Goal: Task Accomplishment & Management: Manage account settings

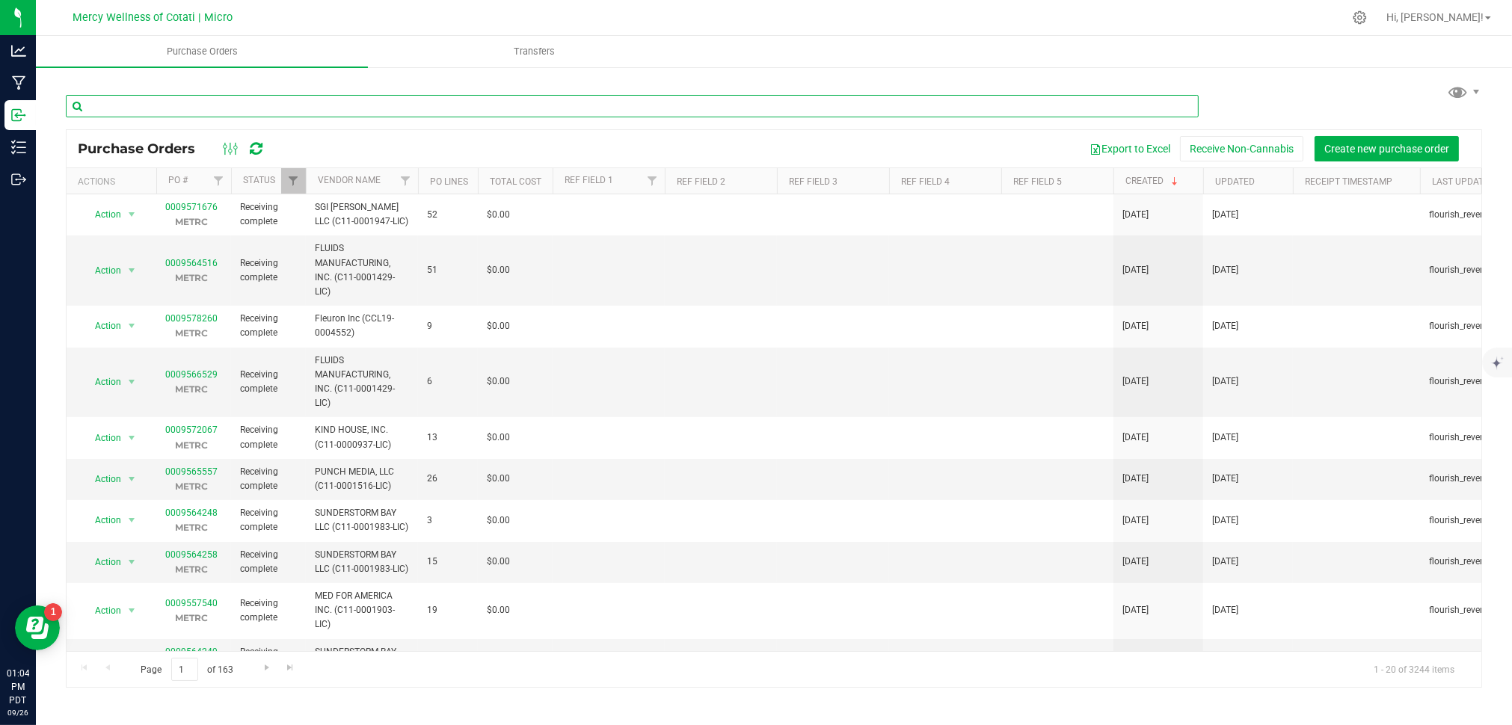
click at [194, 106] on input "text" at bounding box center [632, 106] width 1133 height 22
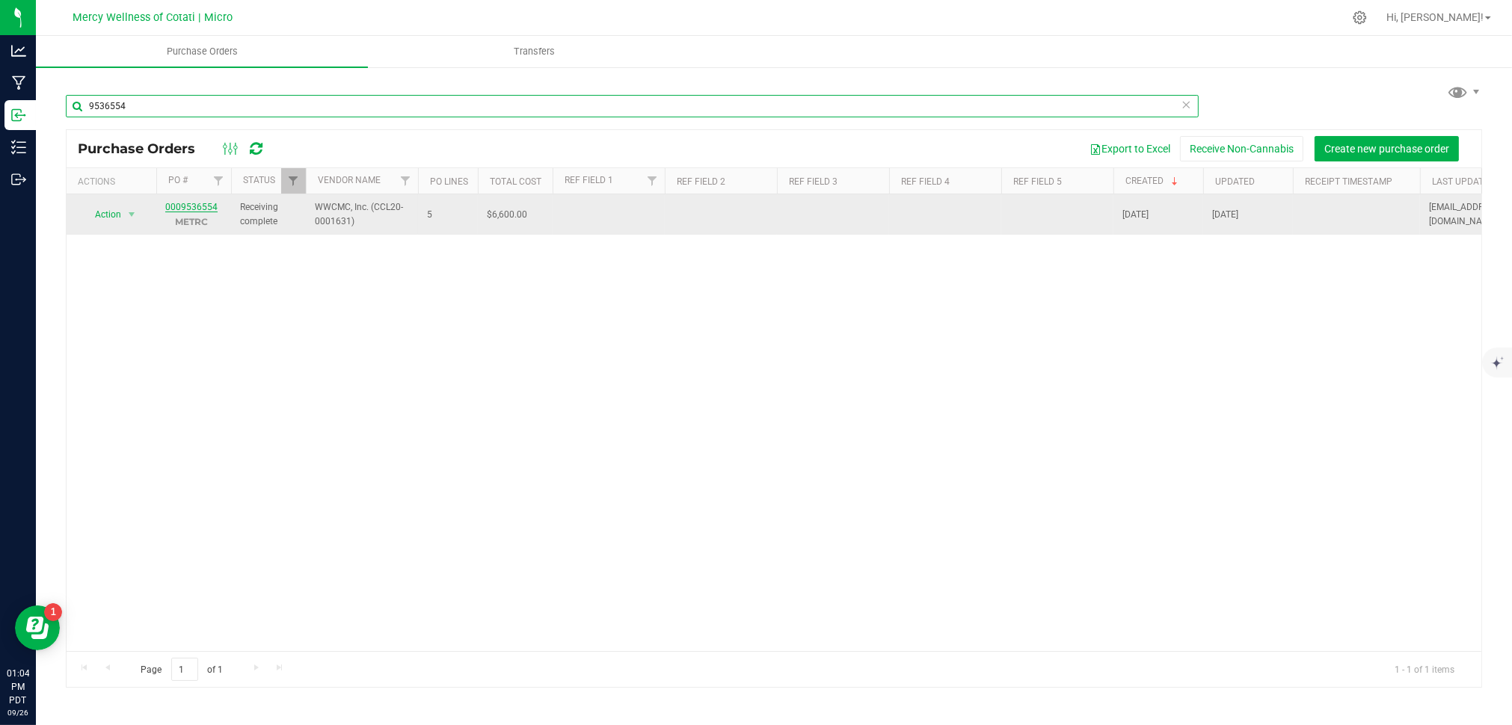
type input "9536554"
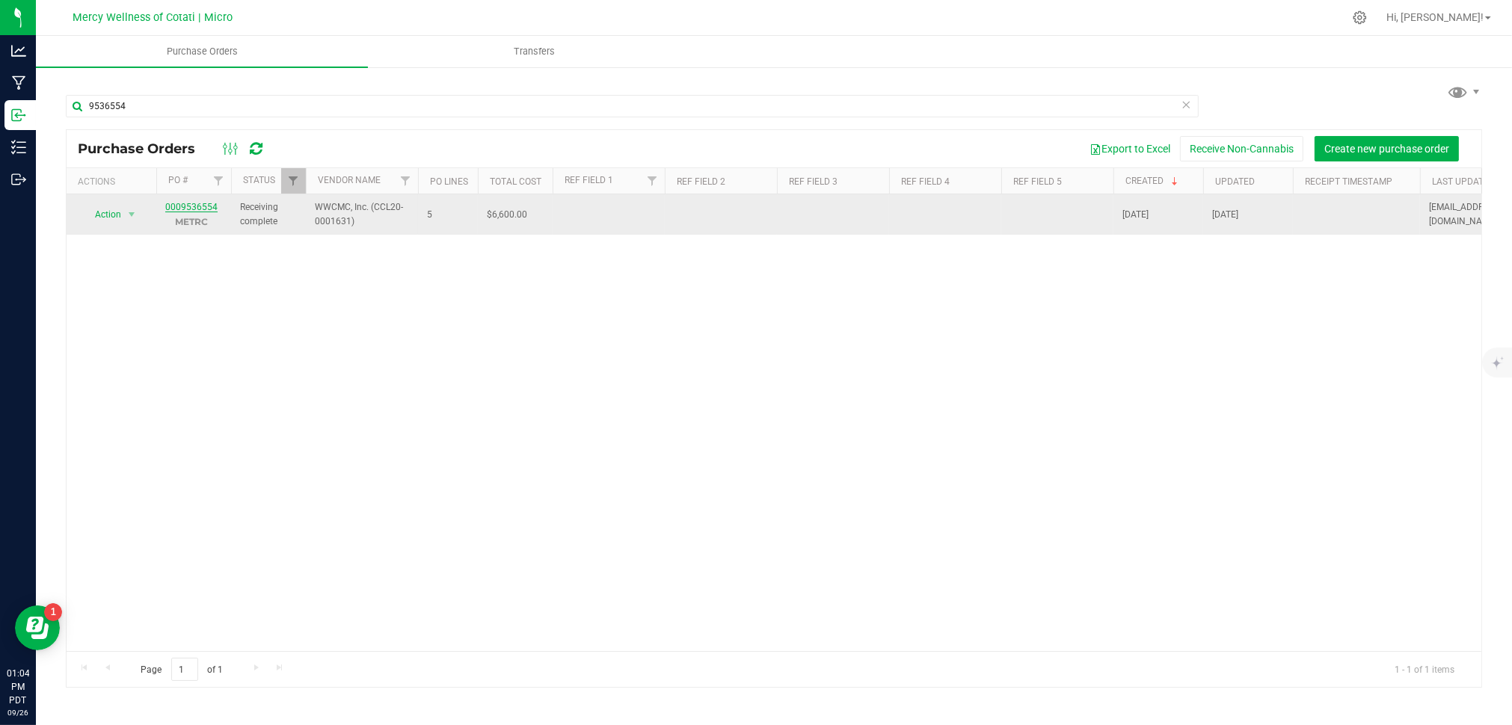
click at [197, 208] on link "0009536554" at bounding box center [191, 207] width 52 height 10
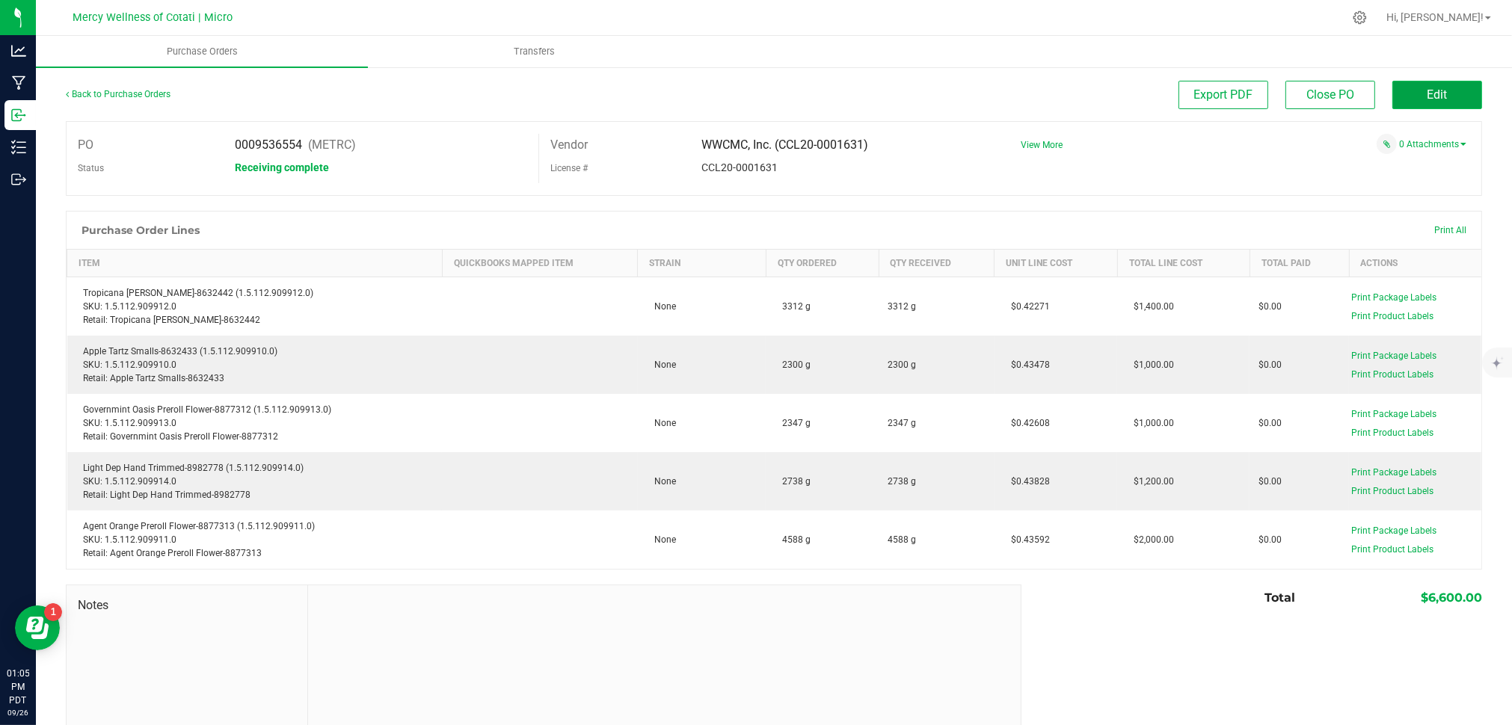
click at [1444, 90] on button "Edit" at bounding box center [1437, 95] width 90 height 28
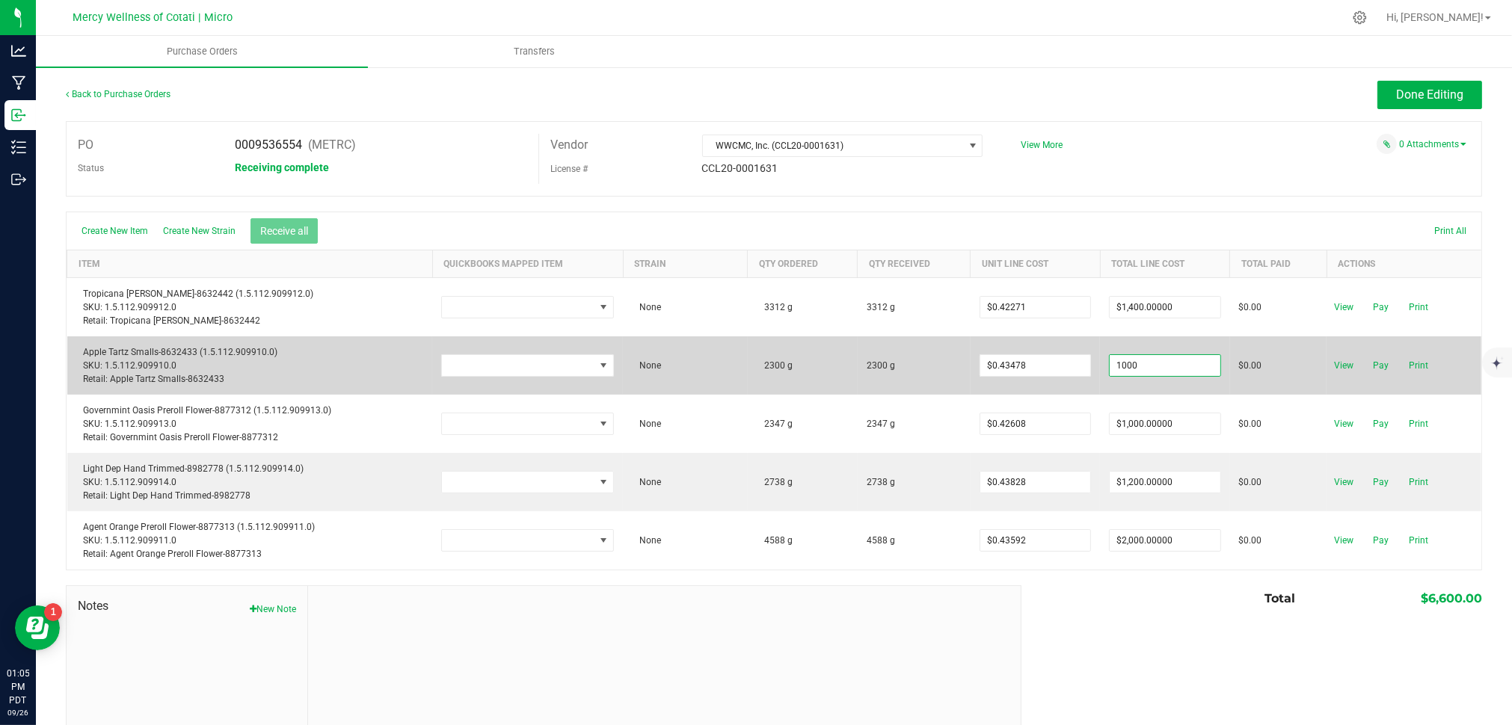
click at [1182, 368] on input "1000" at bounding box center [1165, 365] width 111 height 21
type input "$1,000.00000"
click at [1232, 394] on td "$0.00" at bounding box center [1278, 365] width 96 height 58
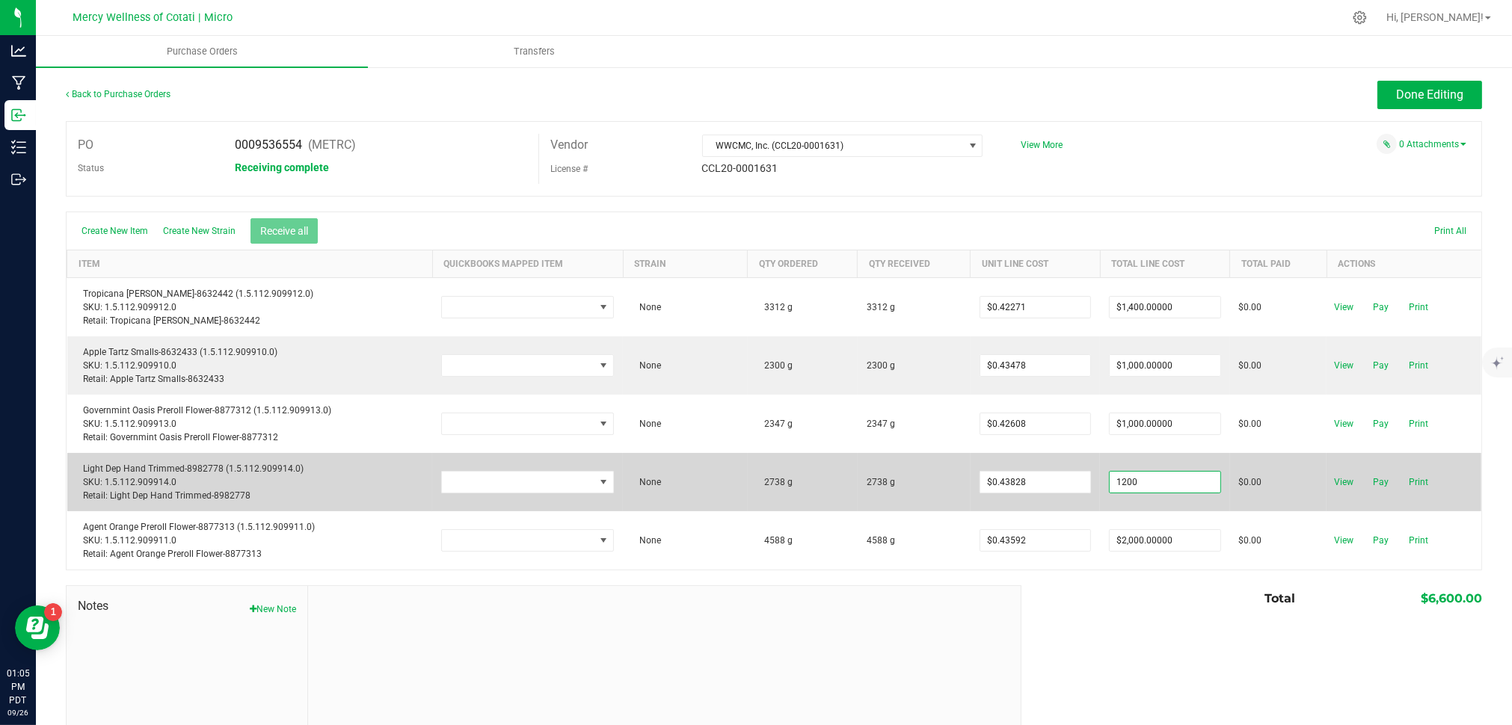
click at [1164, 482] on input "1200" at bounding box center [1165, 482] width 111 height 21
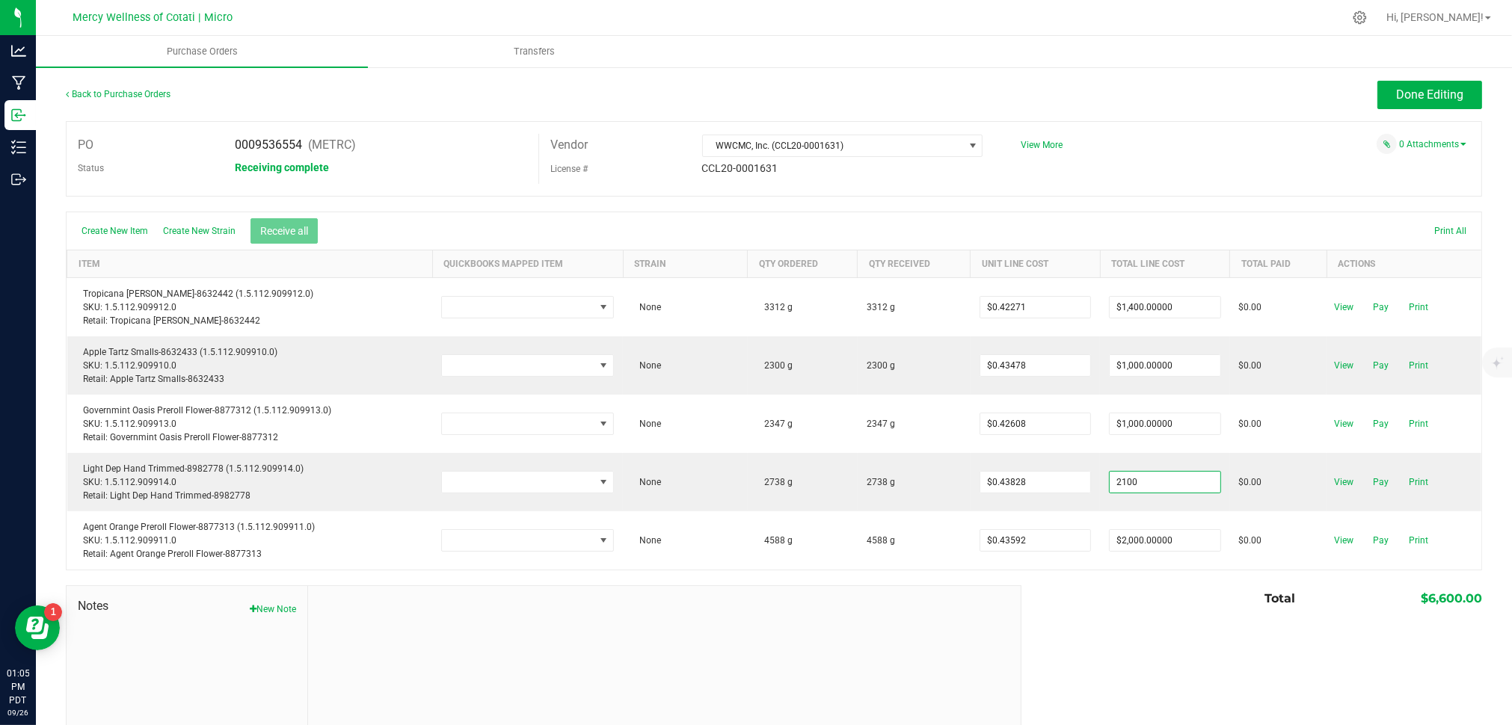
type input "$2,100.00000"
click at [1197, 595] on body "Analytics Manufacturing Inbound Inventory Outbound 01:05 PM PDT 09/26/2025 09/2…" at bounding box center [756, 362] width 1512 height 725
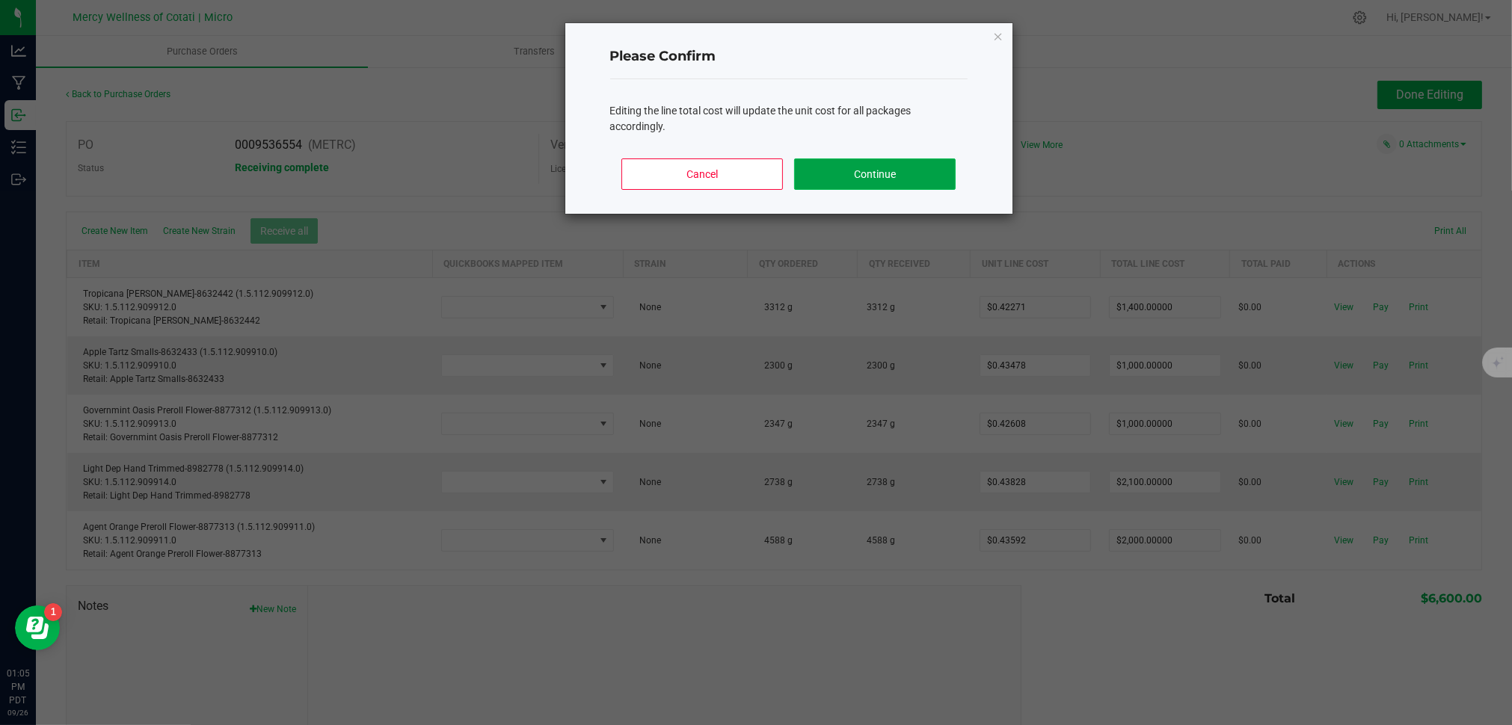
click at [903, 179] on button "Continue" at bounding box center [874, 174] width 161 height 31
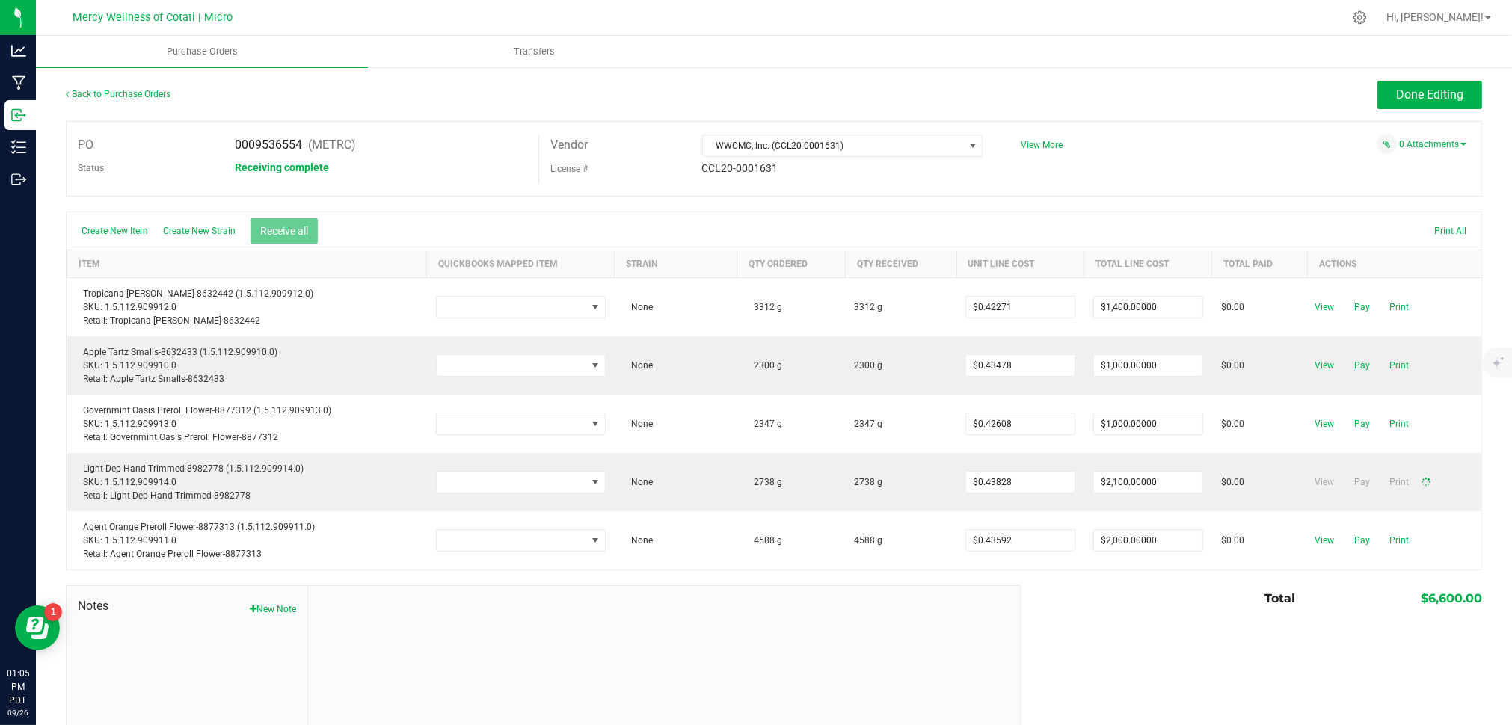
type input "$0.76698"
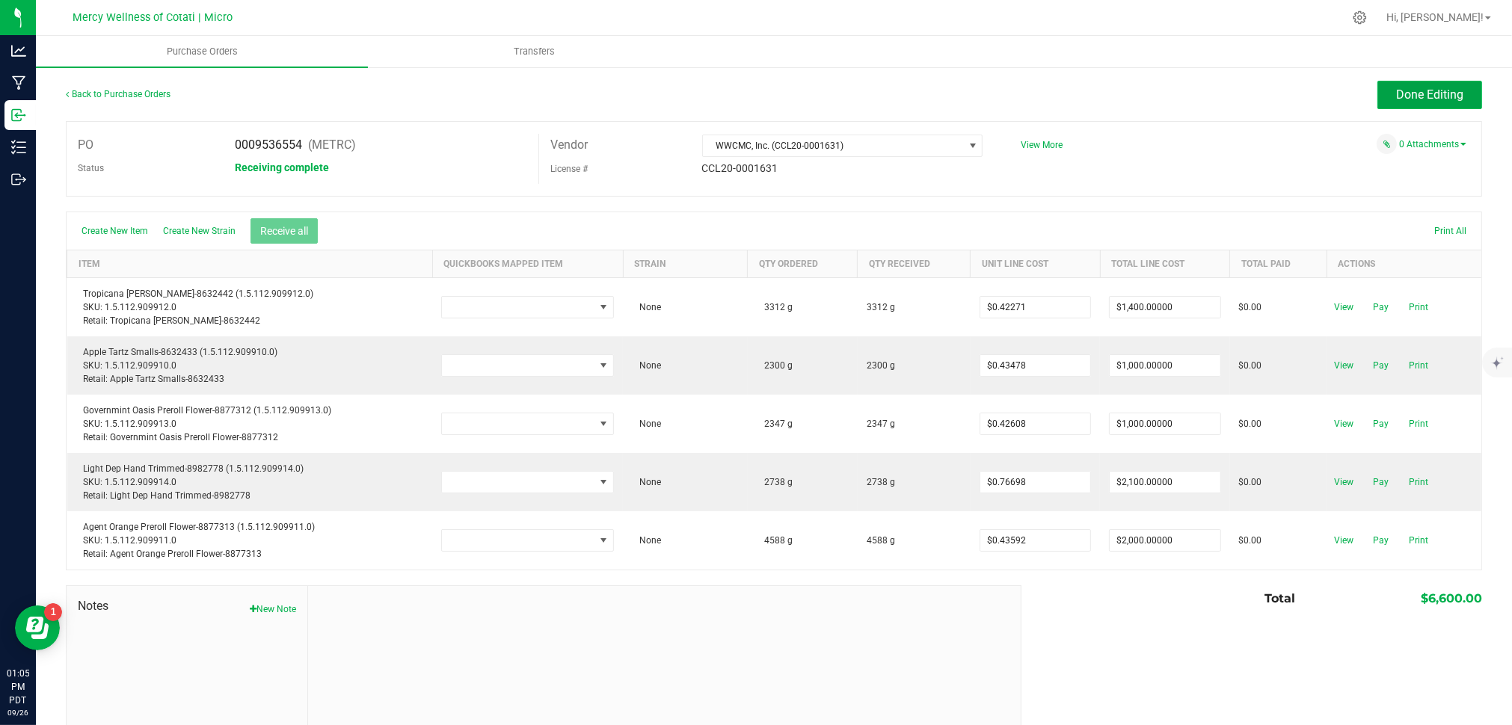
click at [1419, 101] on span "Done Editing" at bounding box center [1429, 94] width 67 height 14
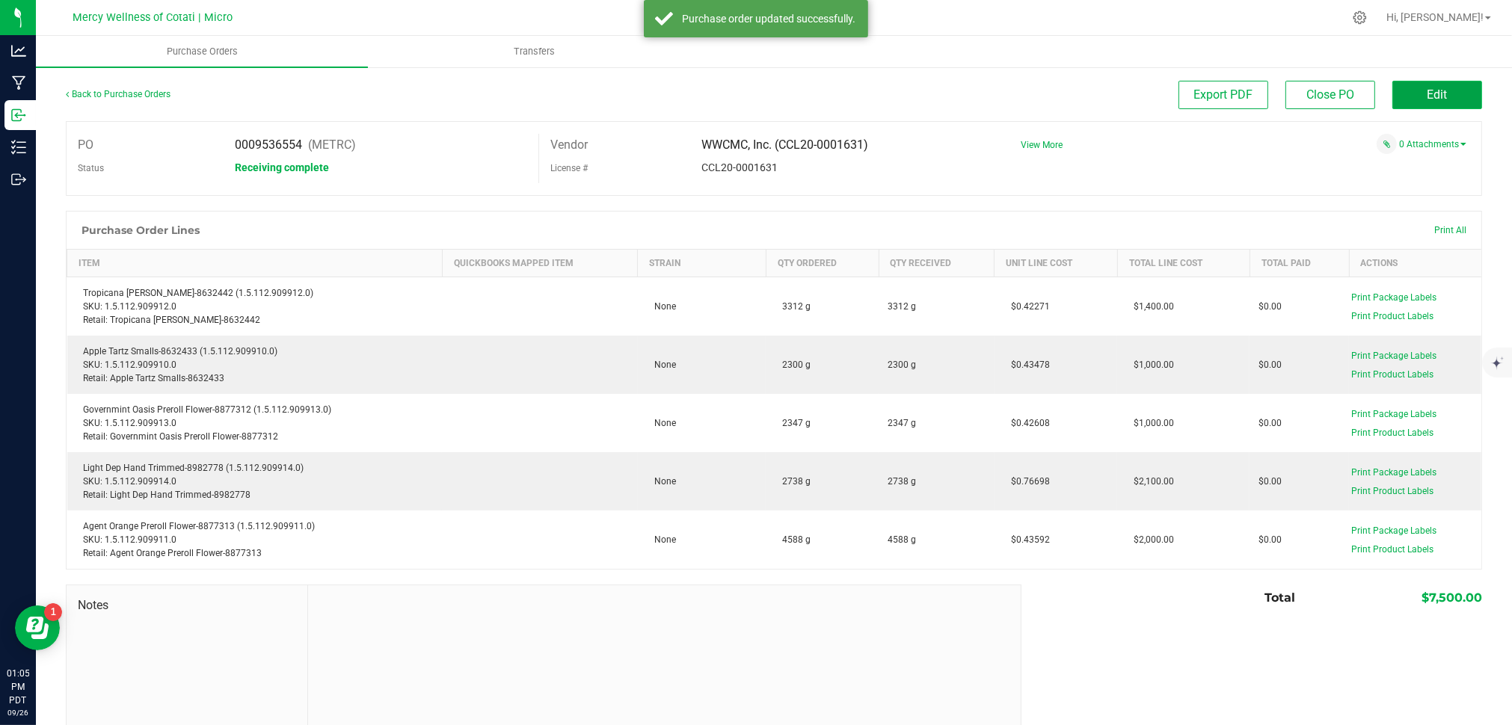
click at [1427, 99] on span "Edit" at bounding box center [1437, 94] width 20 height 14
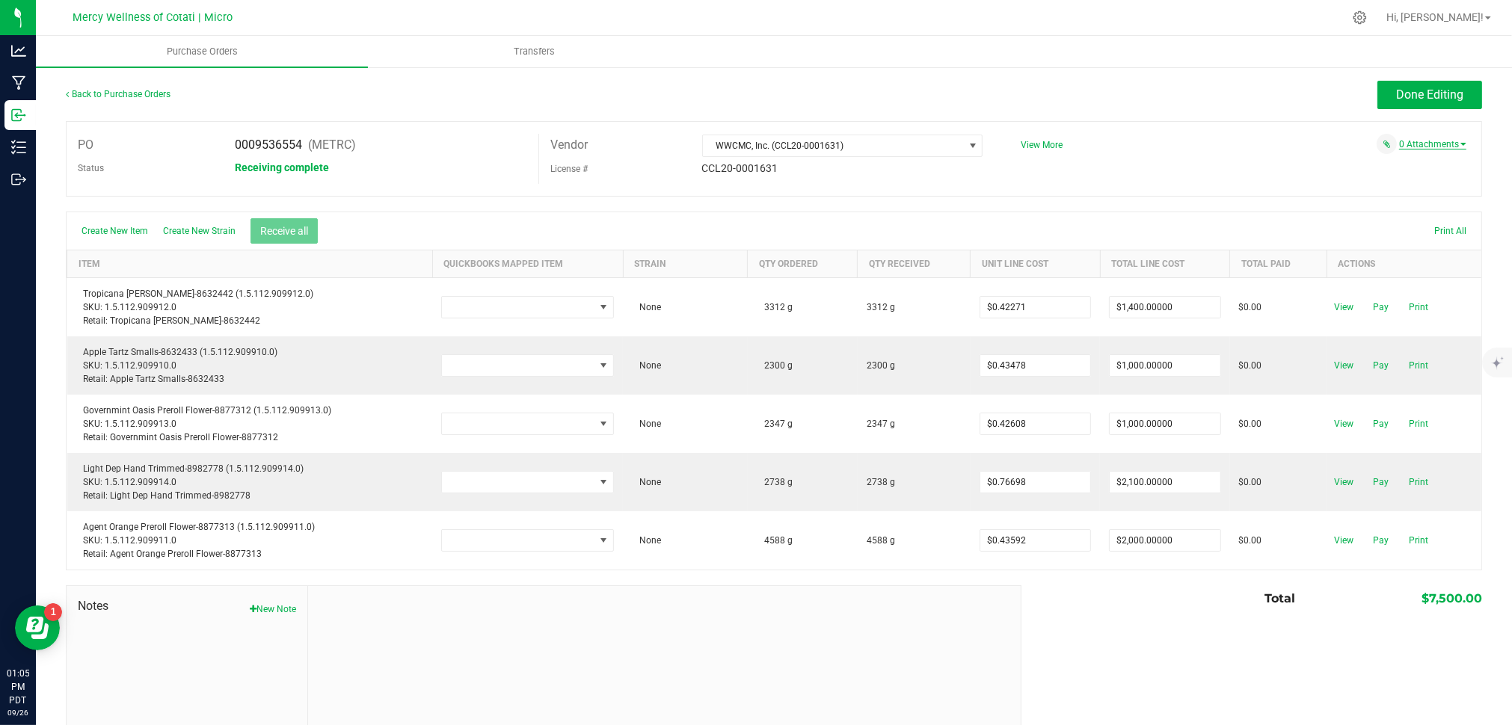
click at [1449, 141] on link "0 Attachments" at bounding box center [1432, 144] width 67 height 10
click at [1424, 160] on button "Attach new document" at bounding box center [1417, 164] width 98 height 13
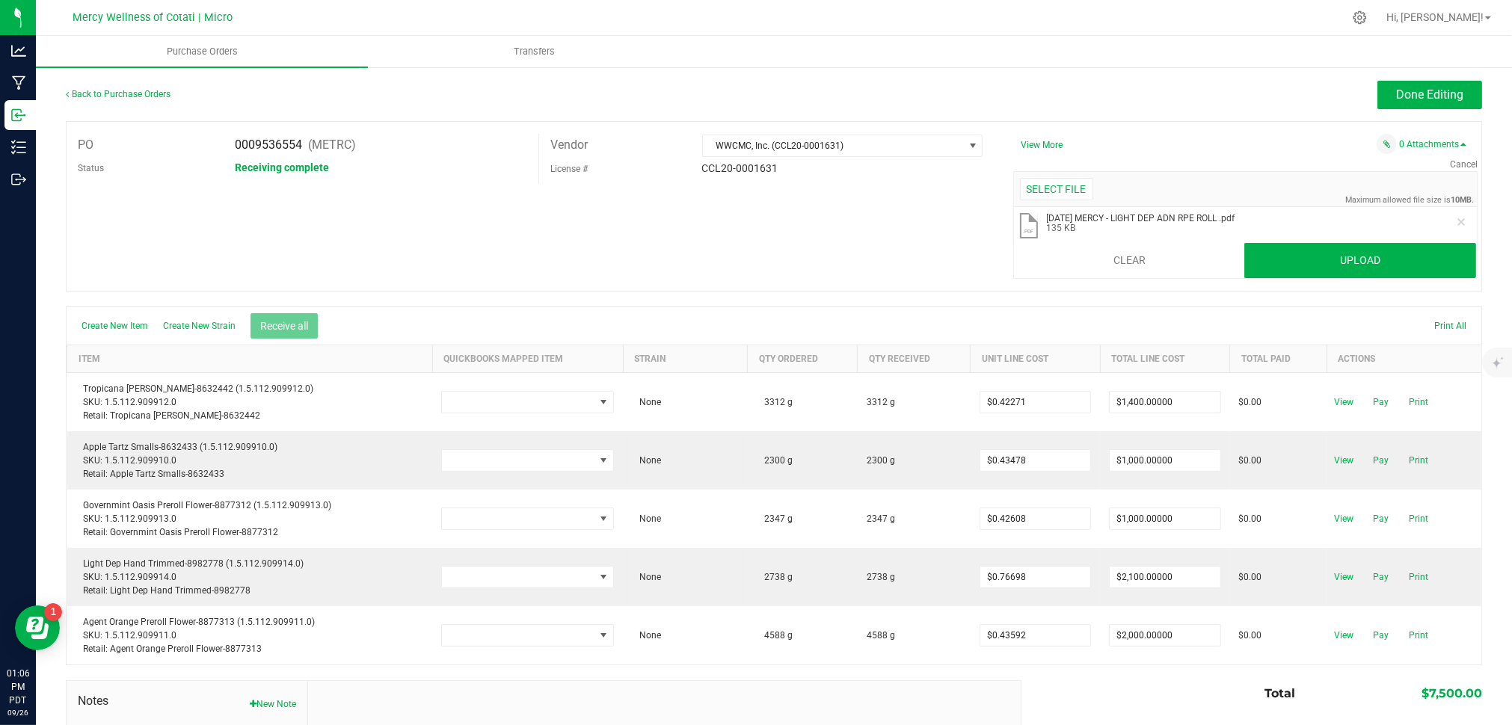
click at [1081, 20] on div at bounding box center [805, 17] width 1075 height 29
click at [1353, 257] on button "Upload" at bounding box center [1360, 261] width 232 height 36
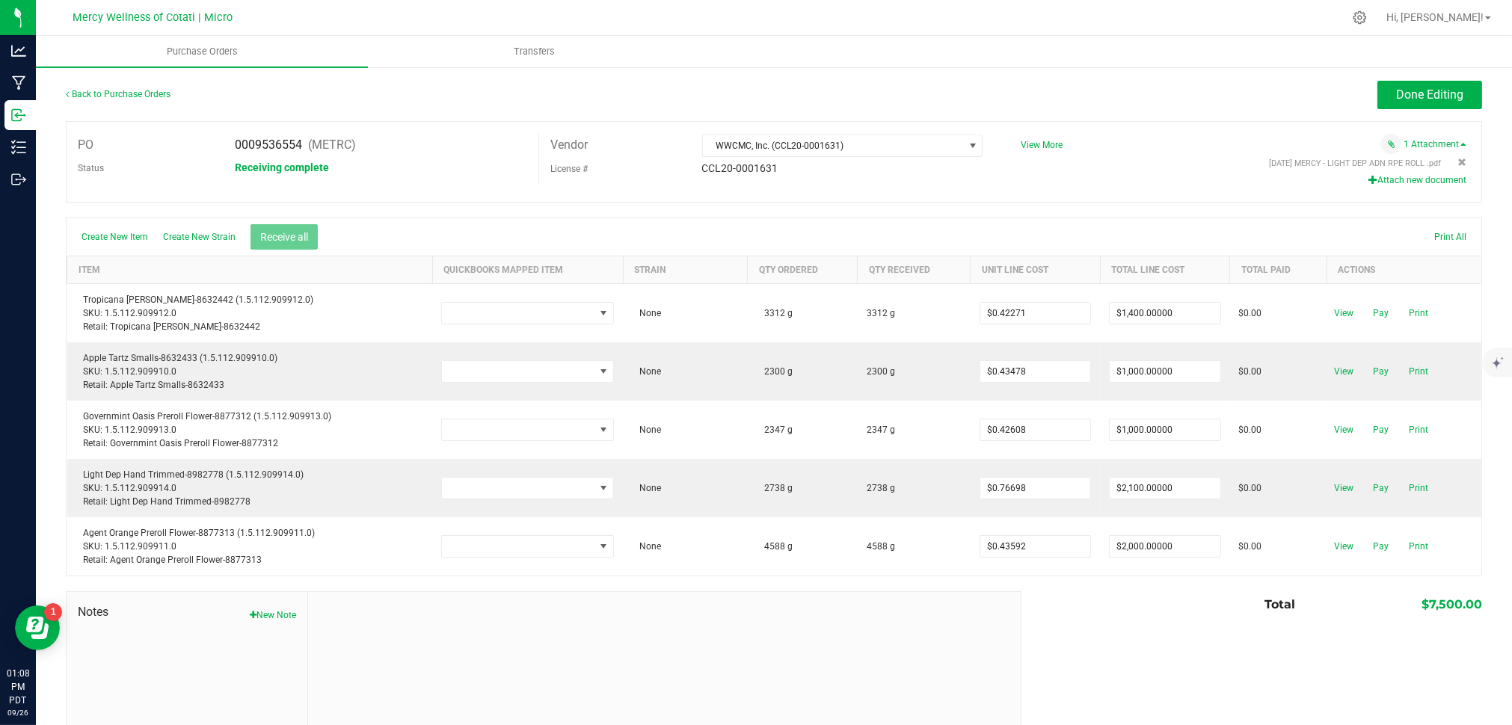
click at [1406, 180] on button "Attach new document" at bounding box center [1417, 179] width 98 height 13
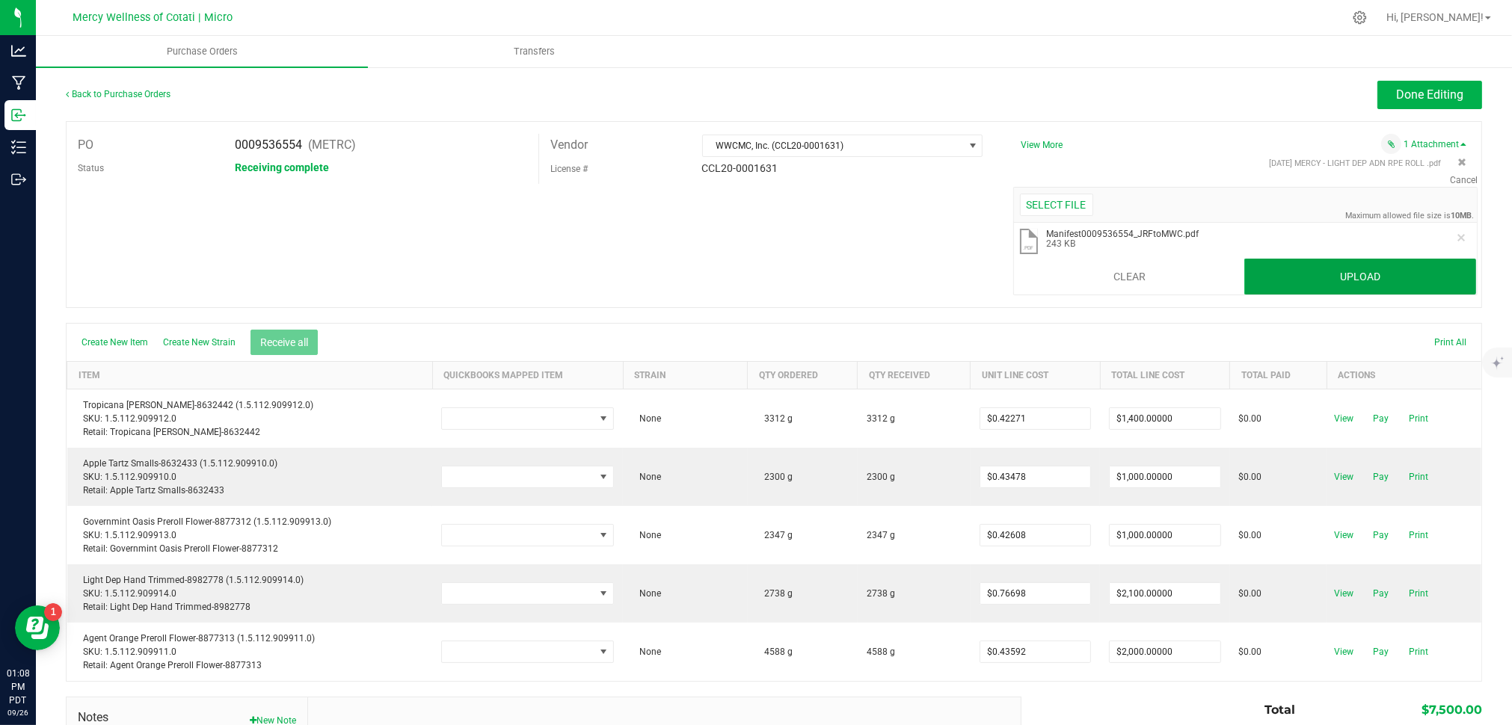
click at [1392, 278] on button "Upload" at bounding box center [1360, 277] width 232 height 36
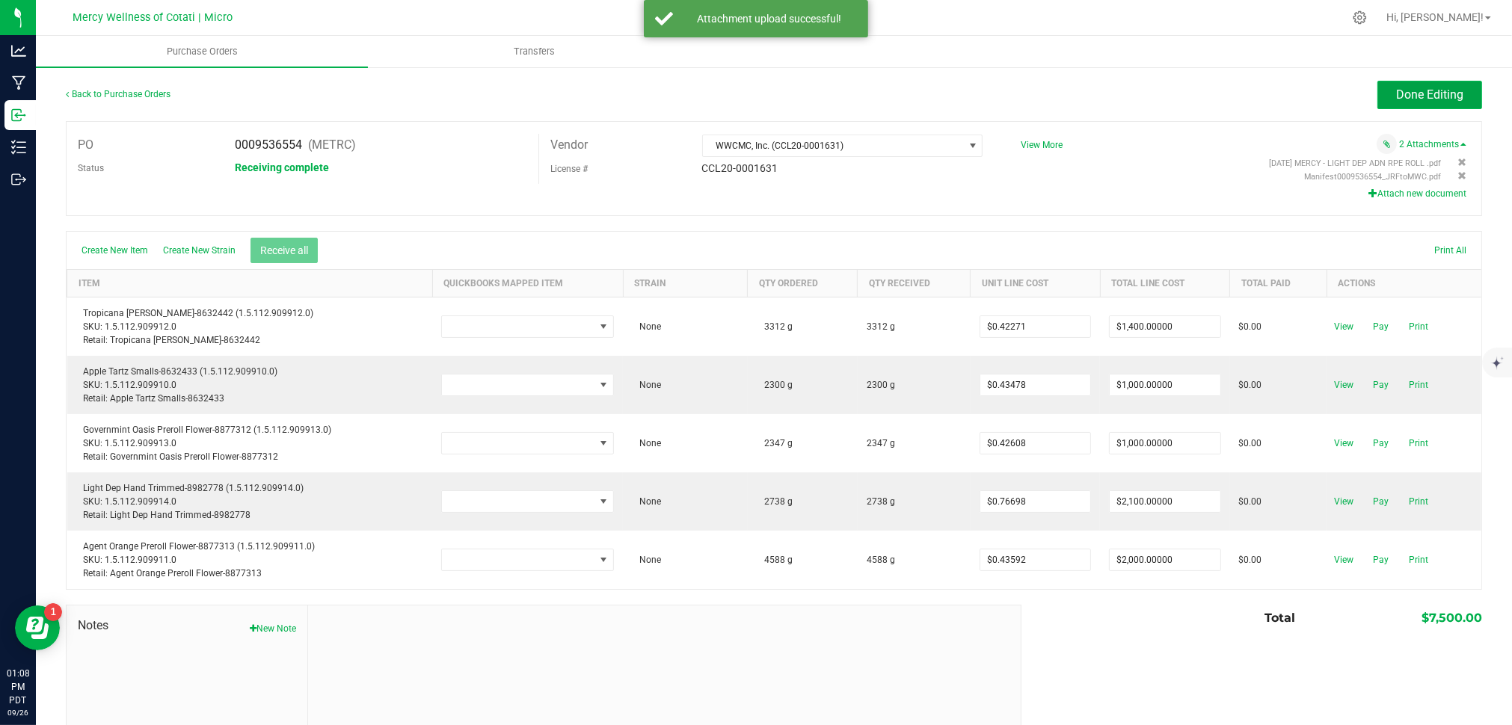
click at [1433, 90] on span "Done Editing" at bounding box center [1429, 94] width 67 height 14
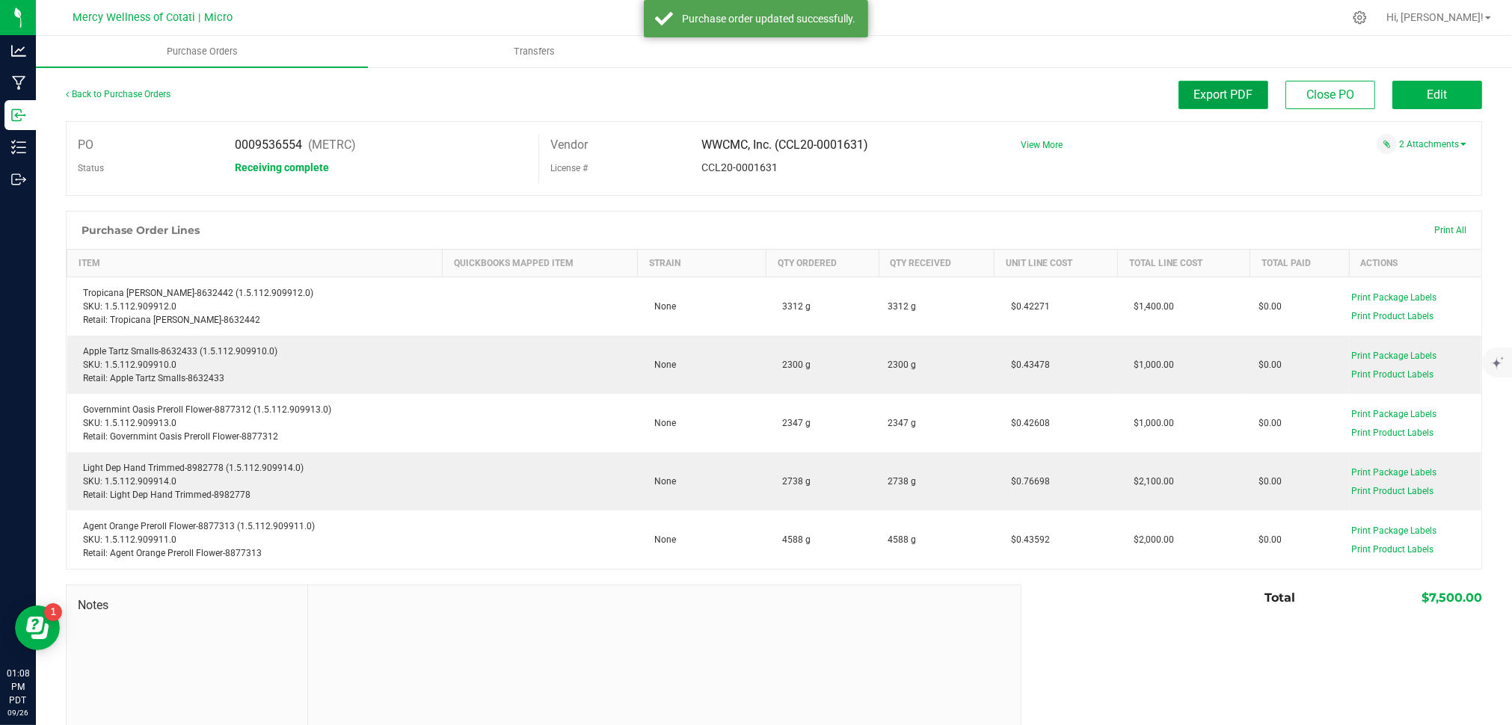
click at [1199, 101] on span "Export PDF" at bounding box center [1223, 94] width 59 height 14
